Goal: Browse casually: Explore the website without a specific task or goal

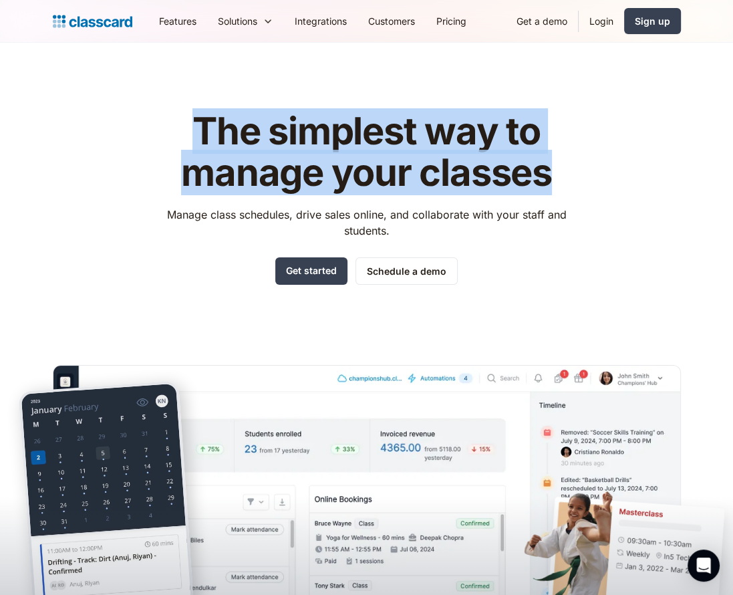
drag, startPoint x: 196, startPoint y: 131, endPoint x: 570, endPoint y: 172, distance: 376.6
click at [570, 172] on h1 "The simplest way to manage your classes" at bounding box center [366, 152] width 424 height 82
click at [196, 140] on h1 "The simplest way to manage your classes" at bounding box center [366, 152] width 424 height 82
drag, startPoint x: 523, startPoint y: 176, endPoint x: 187, endPoint y: 120, distance: 340.1
click at [187, 120] on h1 "The simplest way to manage your classes" at bounding box center [366, 152] width 424 height 82
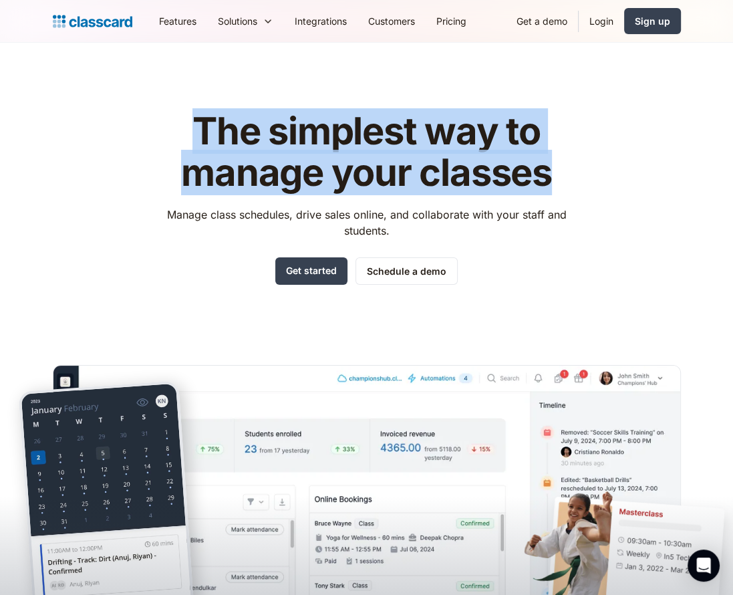
click at [120, 98] on div "The simplest way to manage your classes Manage class schedules, drive sales onl…" at bounding box center [367, 362] width 628 height 544
drag, startPoint x: 198, startPoint y: 134, endPoint x: 563, endPoint y: 174, distance: 367.1
click at [563, 174] on h1 "The simplest way to manage your classes" at bounding box center [366, 152] width 424 height 82
click at [147, 95] on div "The simplest way to manage your classes Manage class schedules, drive sales onl…" at bounding box center [367, 362] width 628 height 544
